Goal: Task Accomplishment & Management: Complete application form

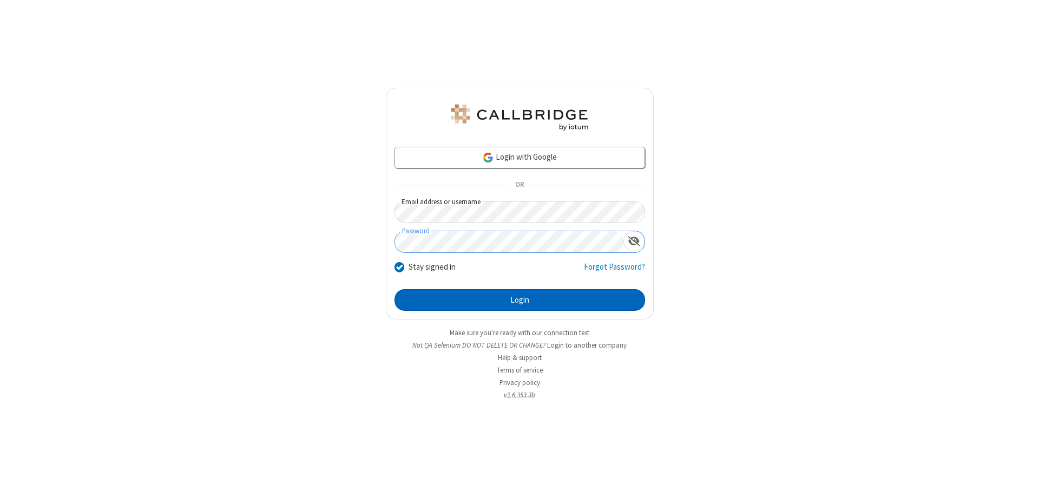
click at [519, 300] on button "Login" at bounding box center [519, 300] width 250 height 22
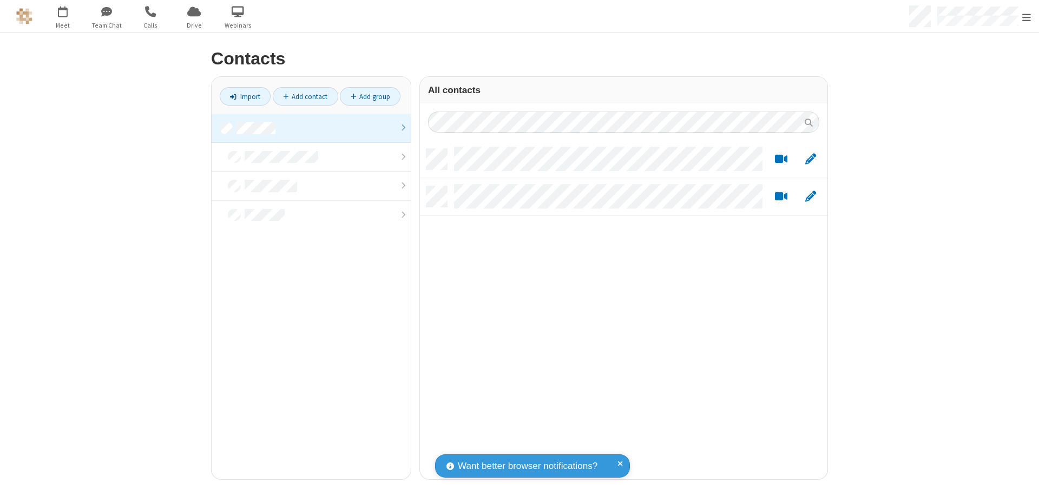
scroll to position [330, 399]
click at [311, 128] on link at bounding box center [311, 128] width 199 height 29
click at [305, 96] on link "Add contact" at bounding box center [305, 96] width 65 height 18
